Goal: Transaction & Acquisition: Purchase product/service

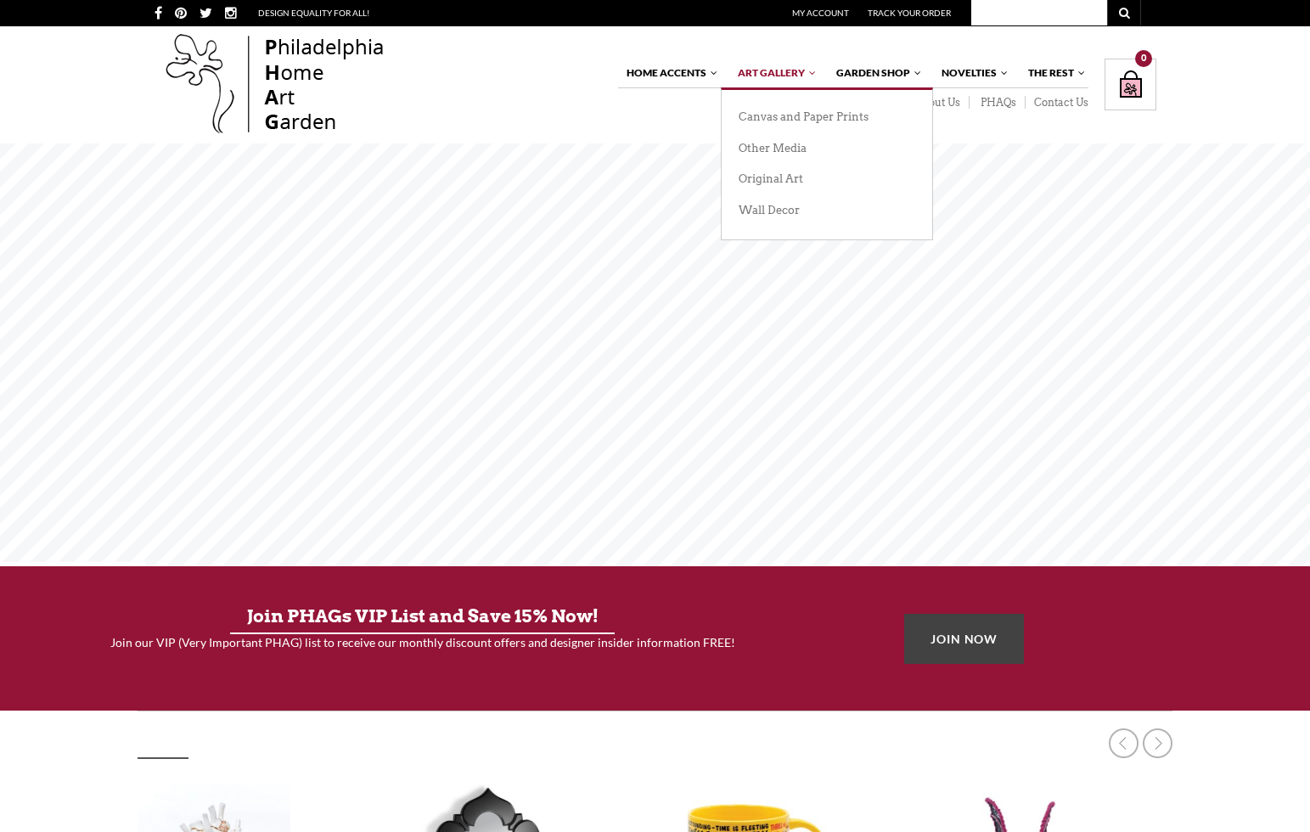
click at [772, 72] on span "Art Gallery" at bounding box center [771, 72] width 67 height 13
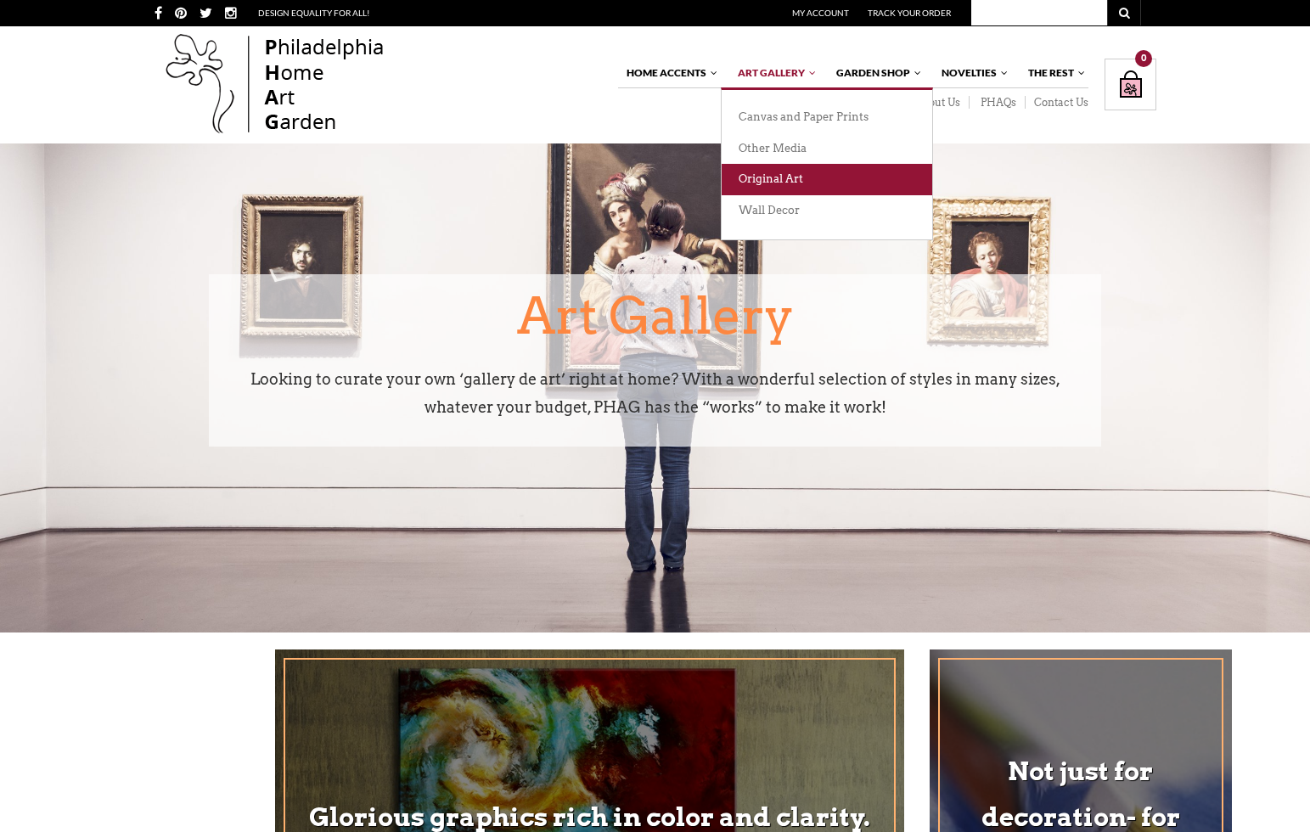
click at [826, 179] on link "Original Art" at bounding box center [826, 179] width 211 height 31
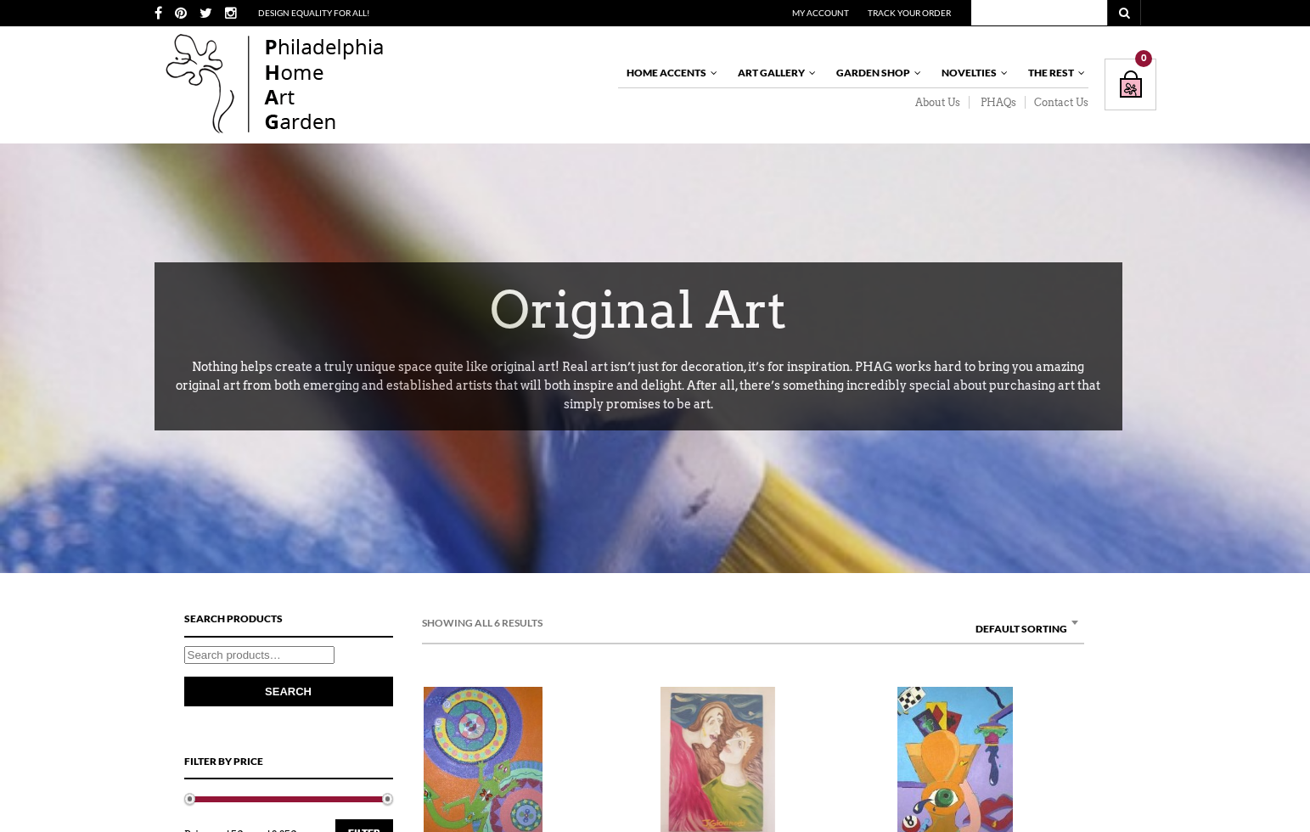
click at [482, 763] on img at bounding box center [483, 763] width 119 height 153
